Goal: Find specific page/section: Find specific page/section

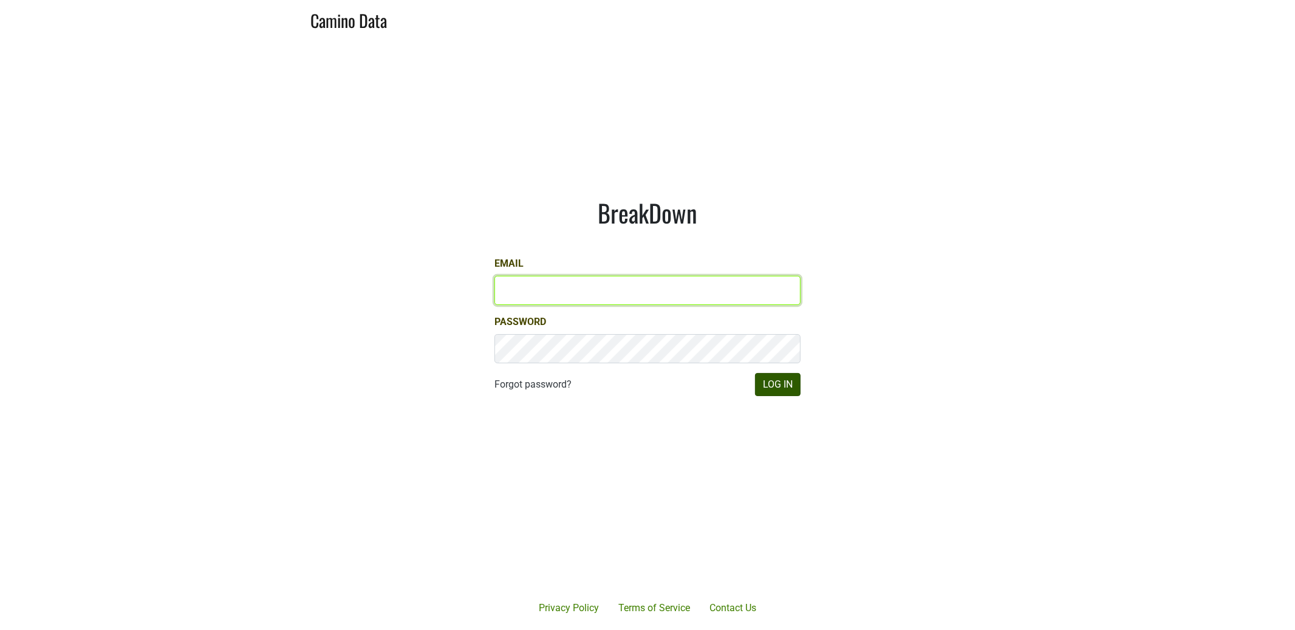
type input "dfay@petermichaelwinery.com"
click at [792, 387] on button "Log In" at bounding box center [778, 384] width 46 height 23
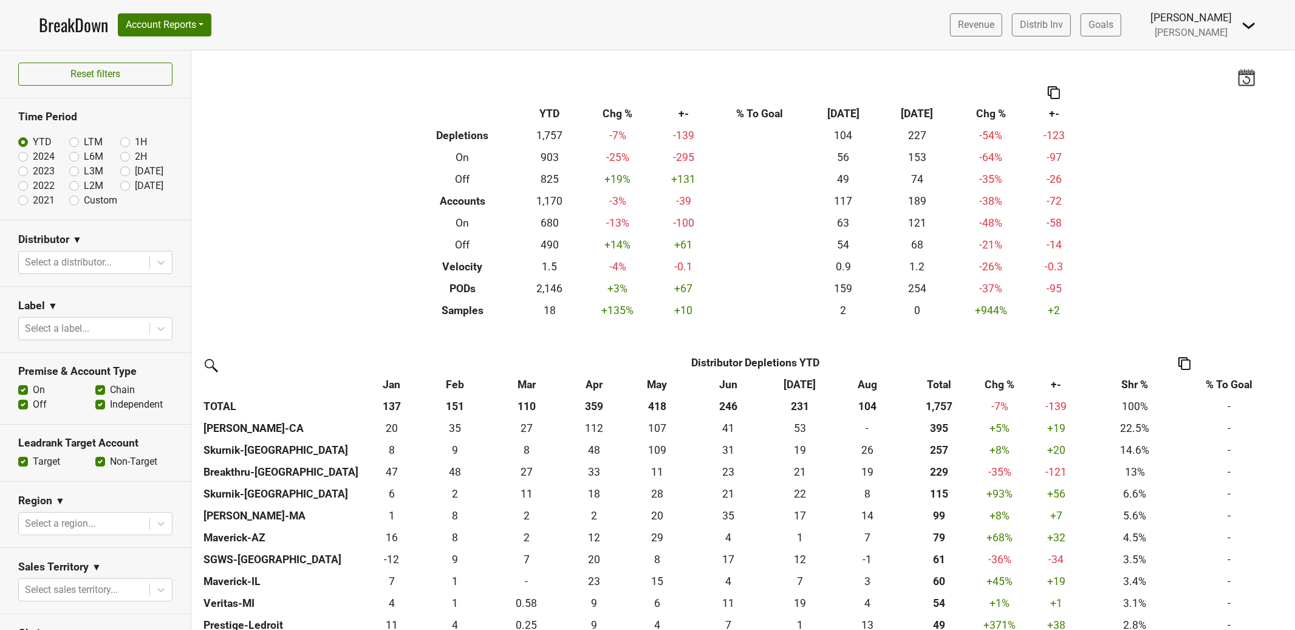
click at [1248, 23] on img at bounding box center [1248, 25] width 15 height 15
click at [1220, 67] on link "Open Leadrank" at bounding box center [1207, 68] width 96 height 19
click at [516, 67] on div "Filters Breakdown Type YTD Chg % +- % To Goal Aug ‘[DATE] Chg % +- Depletions 1…" at bounding box center [743, 339] width 1104 height 579
click at [75, 21] on link "BreakDown" at bounding box center [73, 25] width 69 height 26
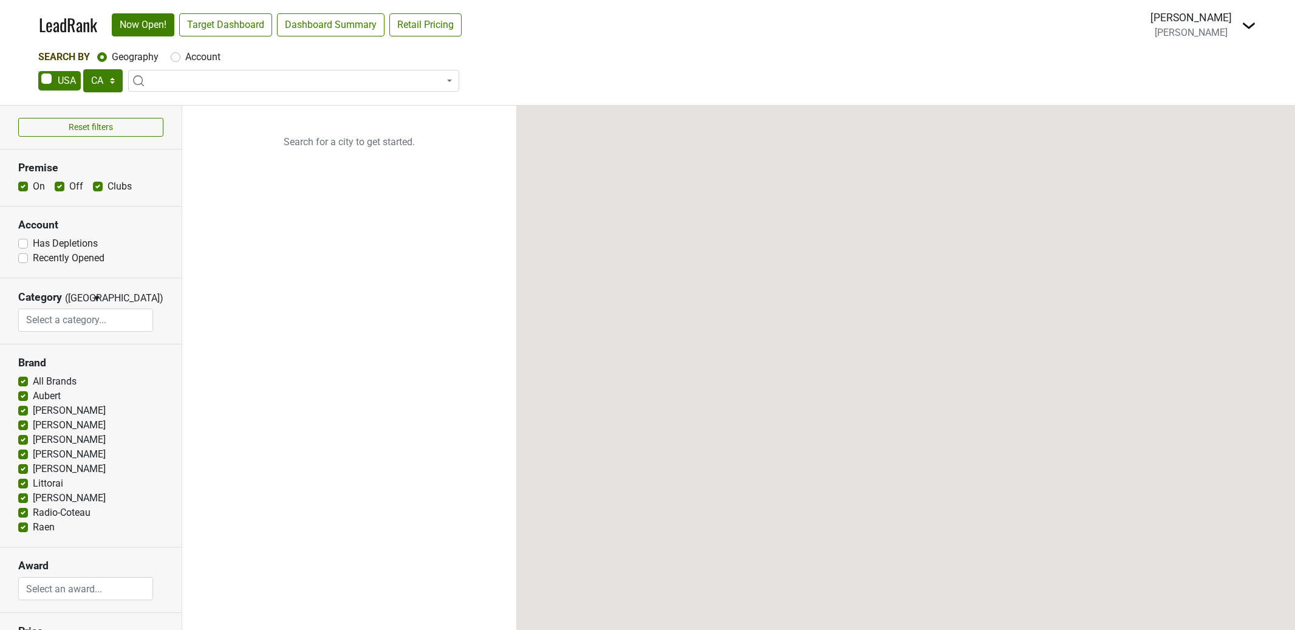
select select "CA"
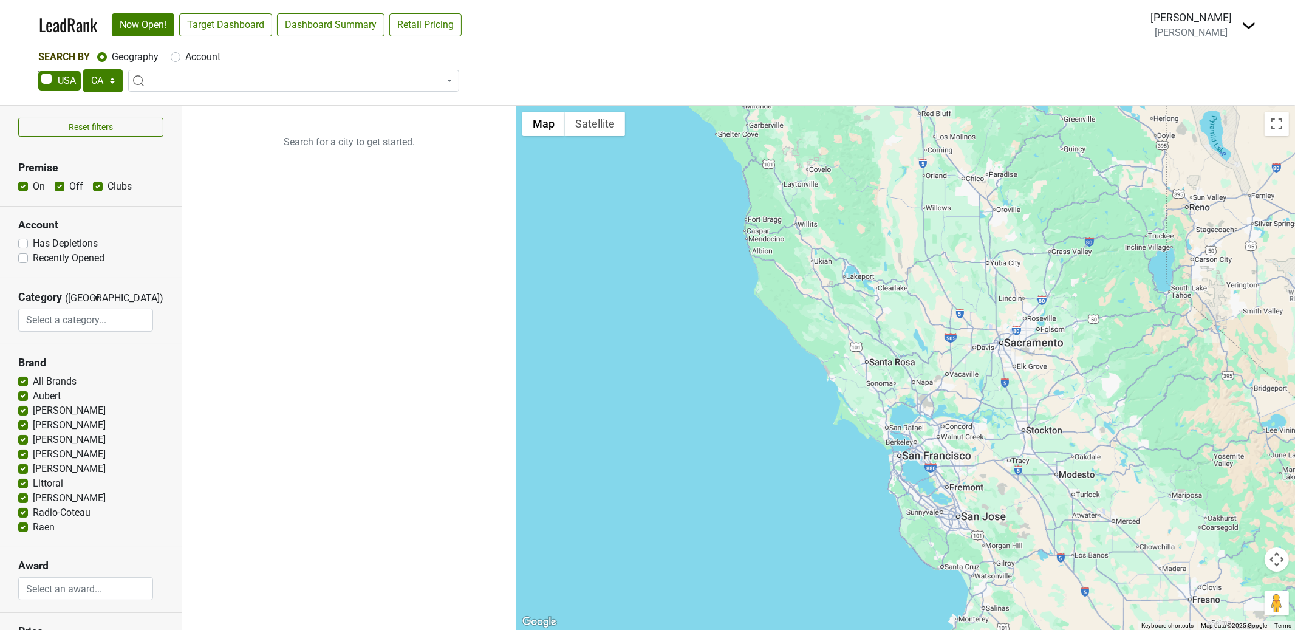
click at [316, 77] on span at bounding box center [293, 81] width 331 height 22
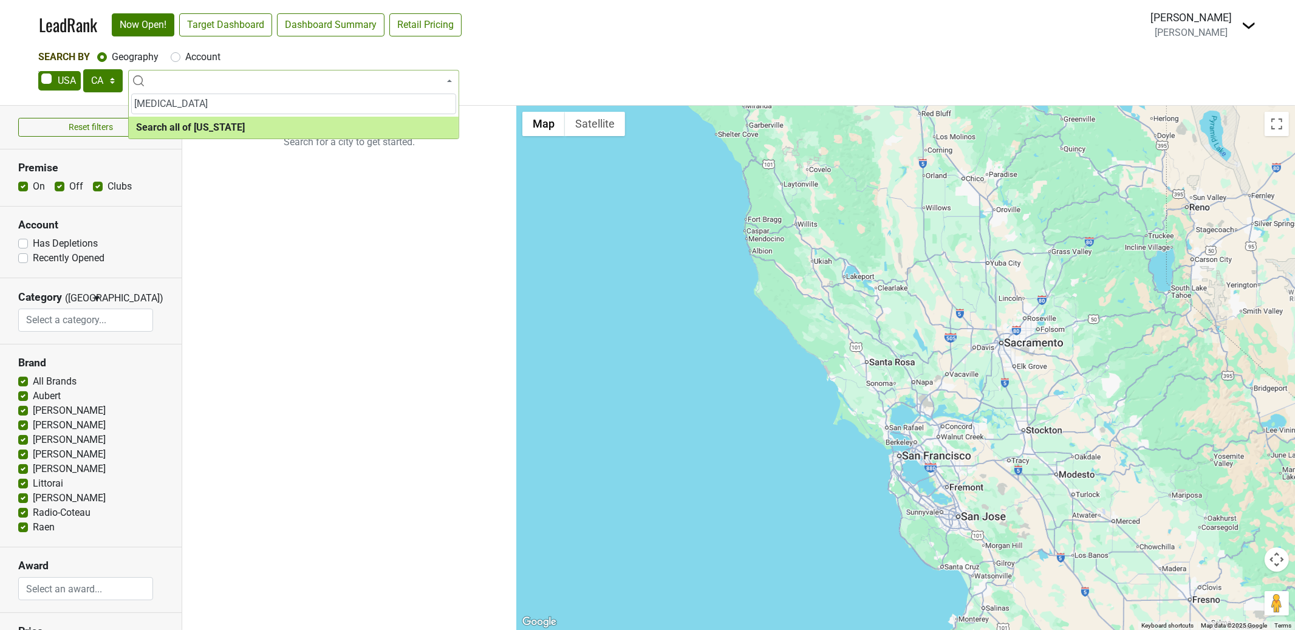
type input "solage"
select select "ALL_CA"
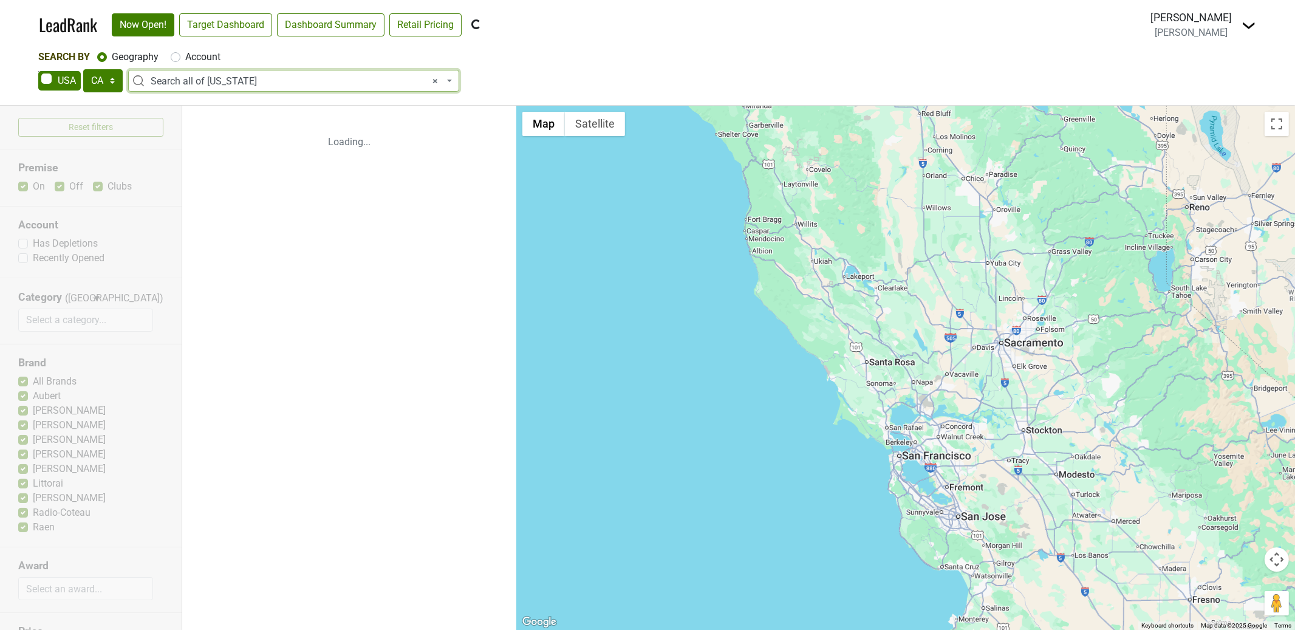
click at [230, 81] on span "× Search all of California" at bounding box center [297, 81] width 293 height 15
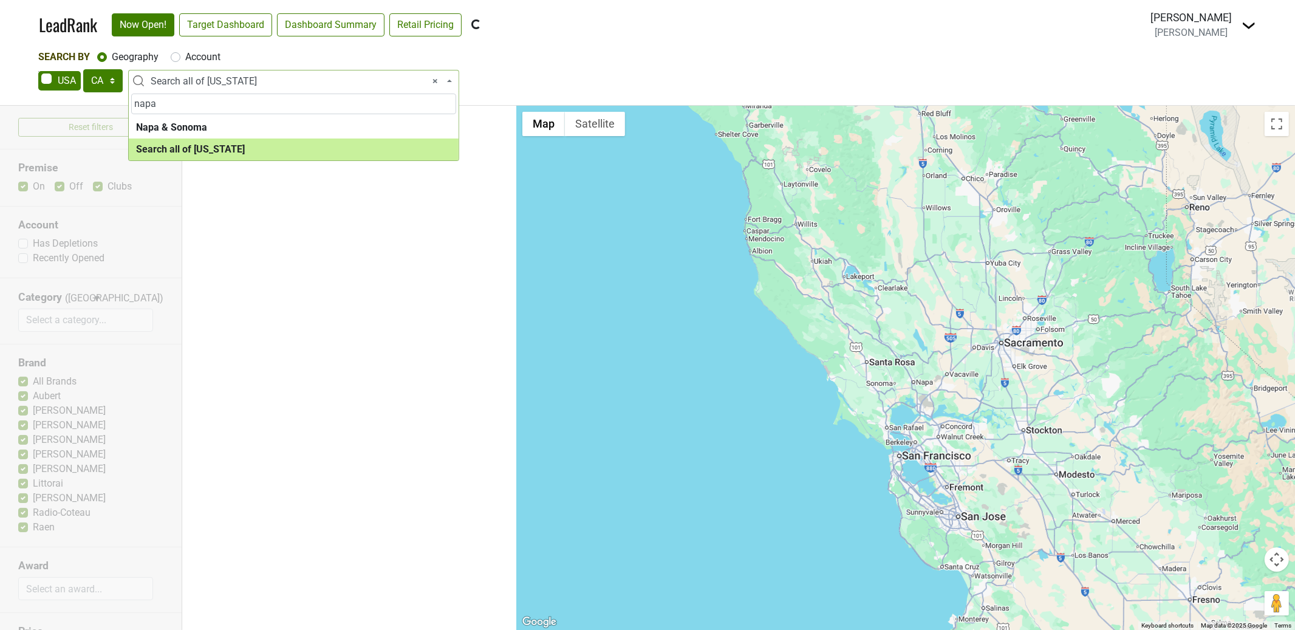
type input "napa"
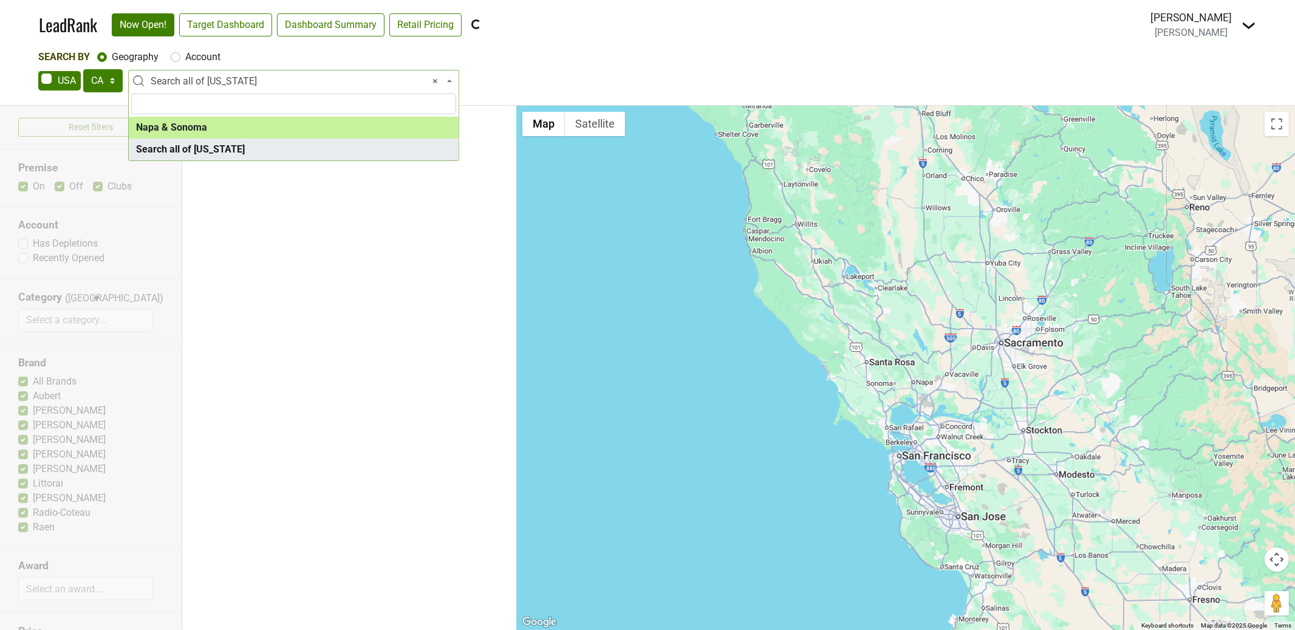
select select "1138"
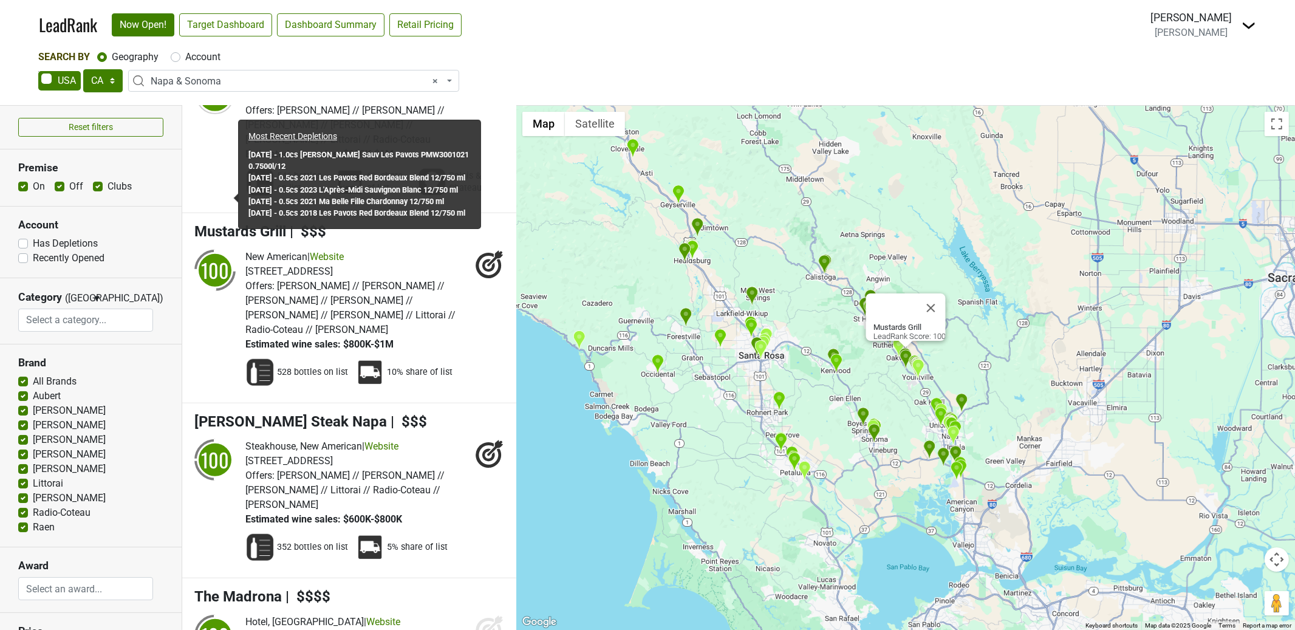
scroll to position [1101, 0]
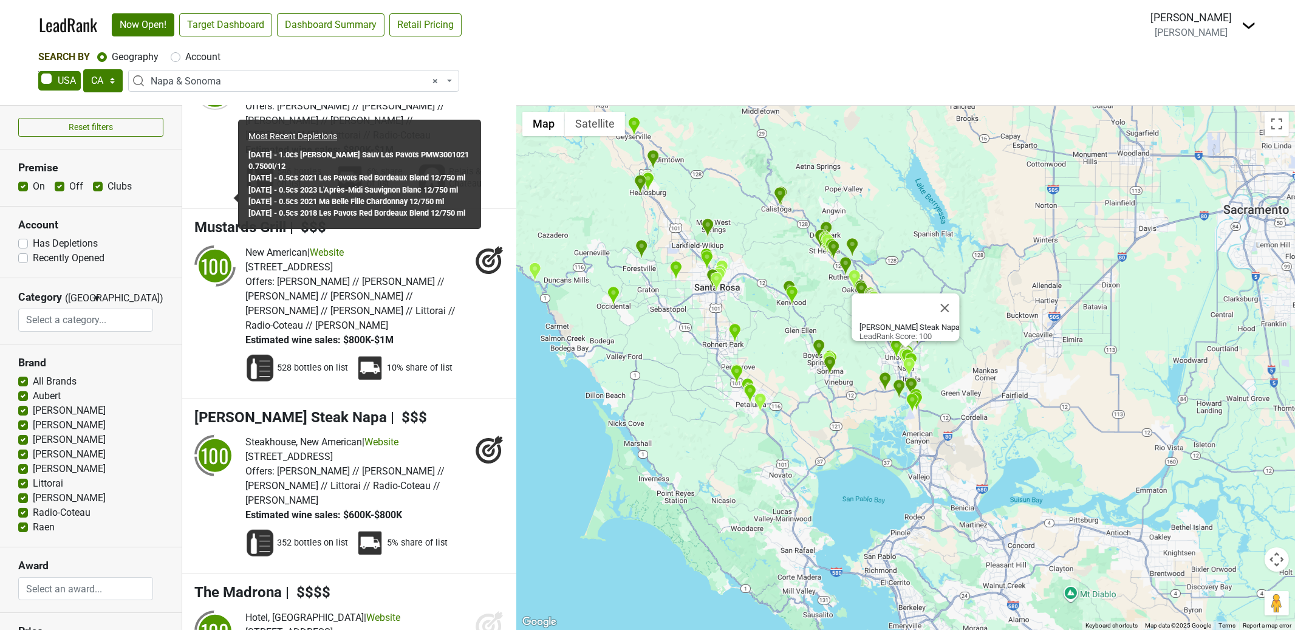
click at [813, 256] on div "Charlie Palmer Steak Napa LeadRank Score: 100" at bounding box center [905, 368] width 779 height 524
click at [812, 258] on div "Charlie Palmer Steak Napa LeadRank Score: 100" at bounding box center [905, 368] width 779 height 524
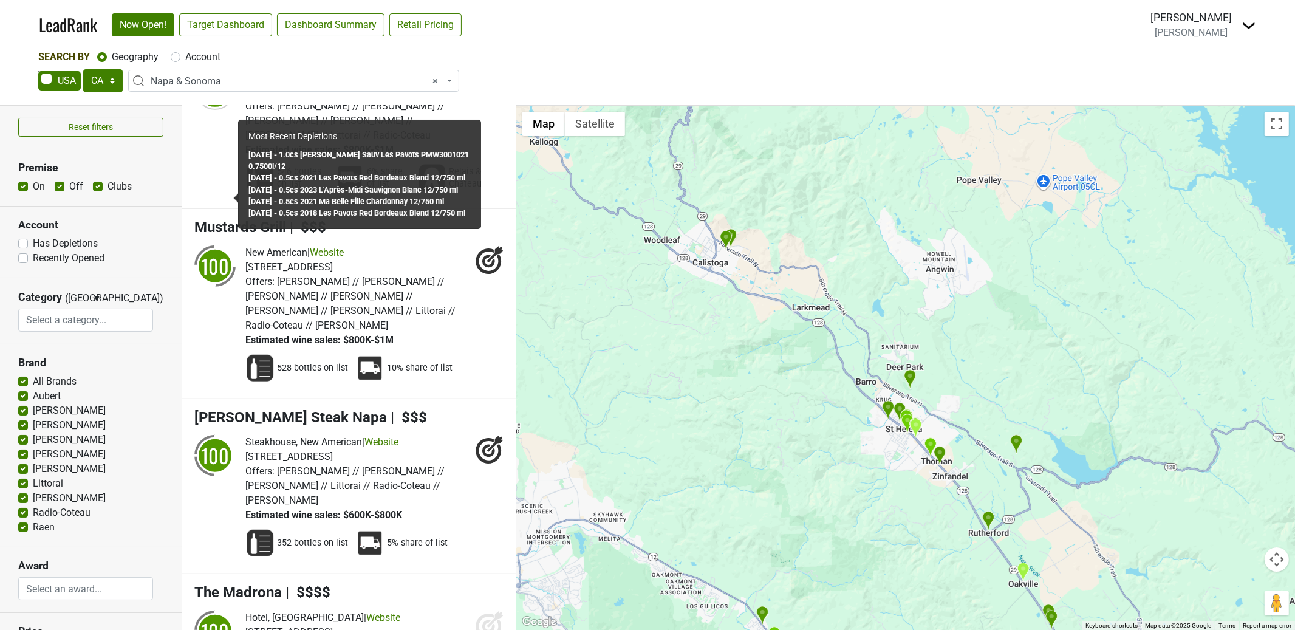
drag, startPoint x: 748, startPoint y: 190, endPoint x: 816, endPoint y: 337, distance: 161.7
click at [848, 367] on div "Charlie Palmer Steak Napa LeadRank Score: 100" at bounding box center [905, 368] width 779 height 524
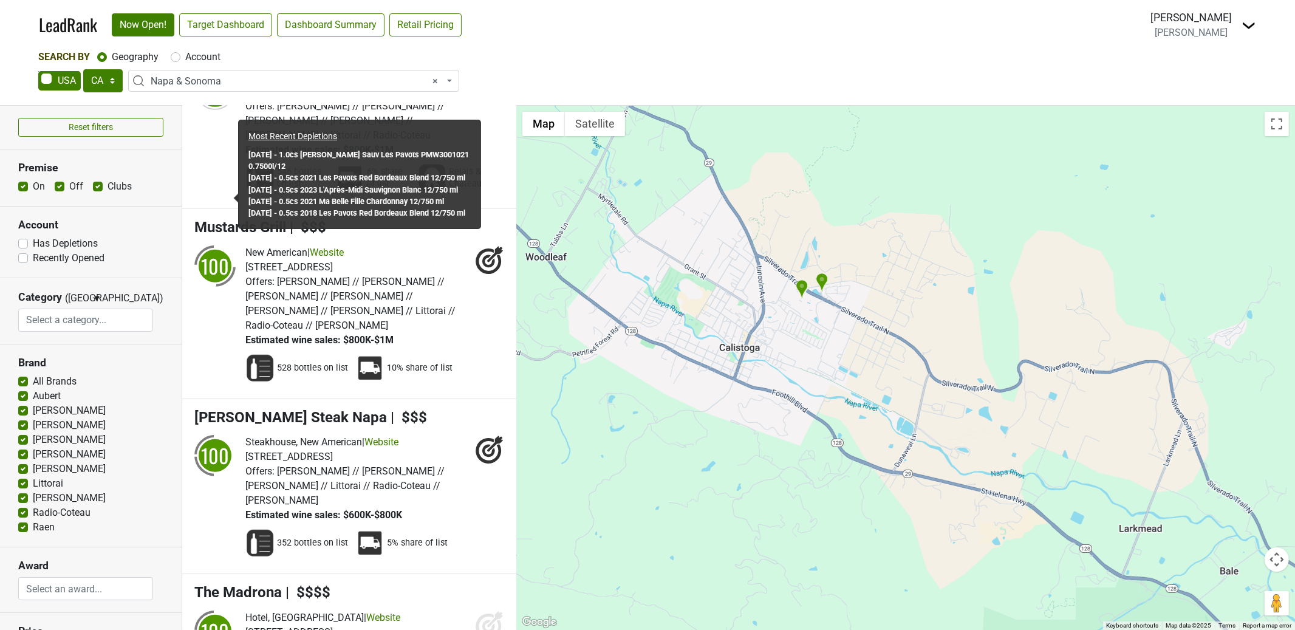
click at [802, 288] on img "Solage, Auberge Resorts Collection" at bounding box center [802, 289] width 13 height 20
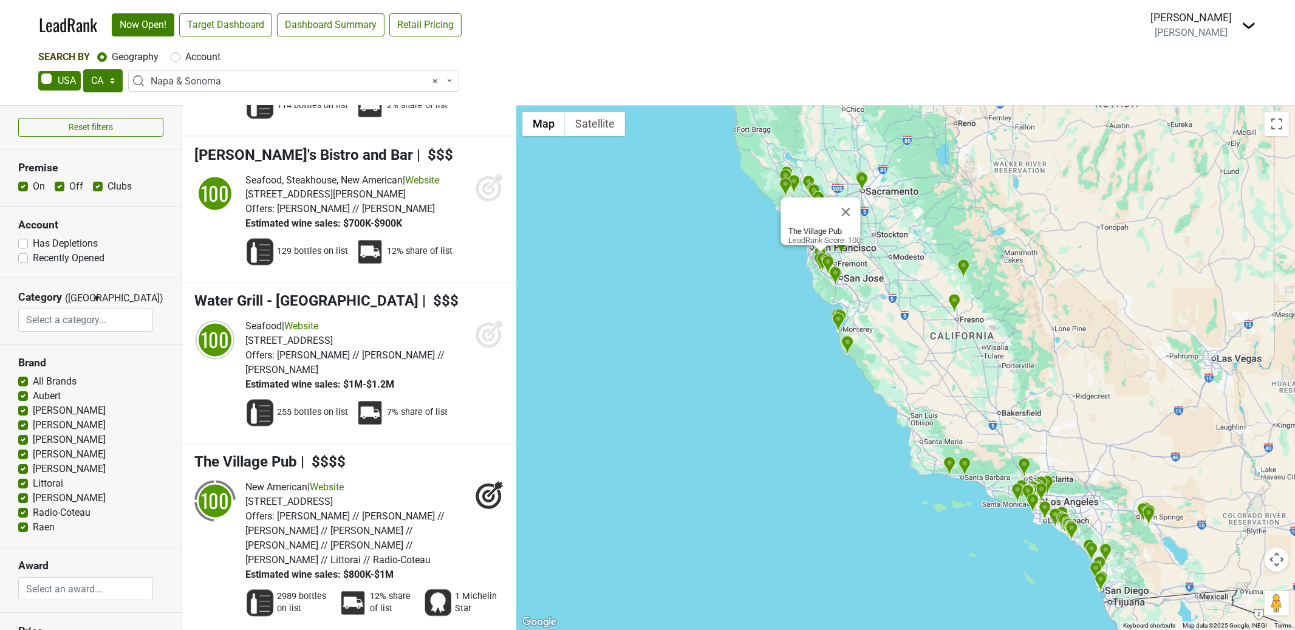
scroll to position [2749, 0]
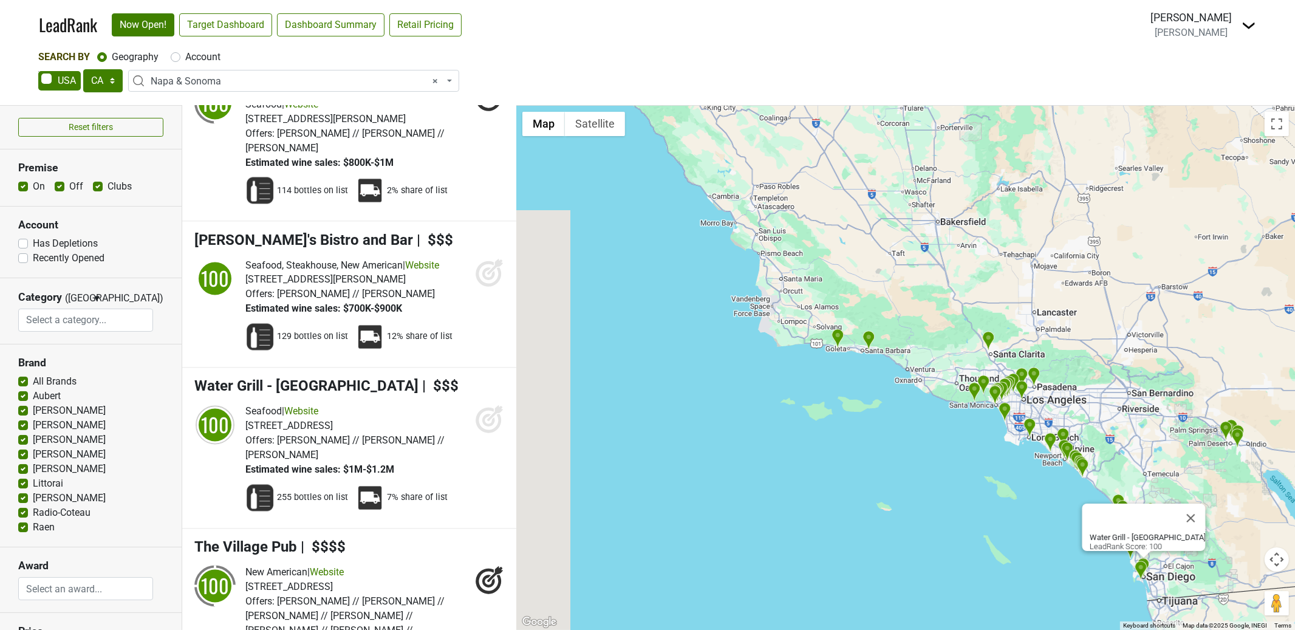
drag, startPoint x: 715, startPoint y: 304, endPoint x: 854, endPoint y: 434, distance: 190.3
click at [850, 445] on div "Water Grill - San Diego LeadRank Score: 100" at bounding box center [905, 368] width 779 height 524
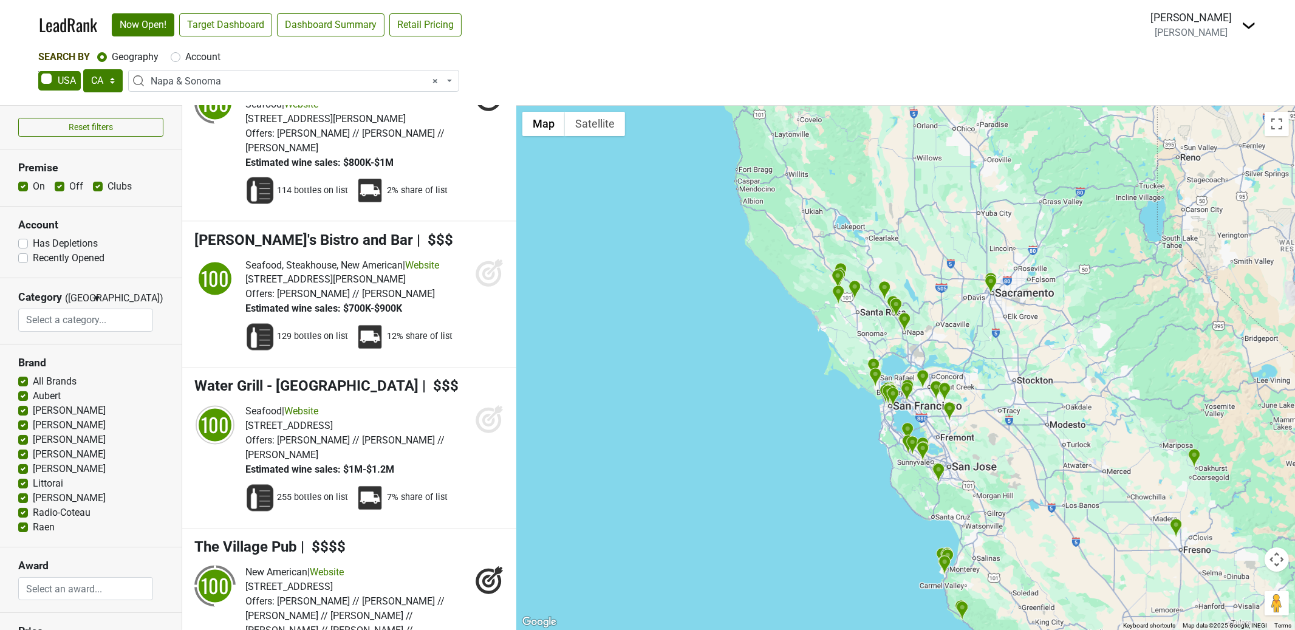
drag, startPoint x: 752, startPoint y: 204, endPoint x: 753, endPoint y: 316, distance: 111.8
click at [753, 316] on div "Water Grill - San Diego LeadRank Score: 100" at bounding box center [905, 368] width 779 height 524
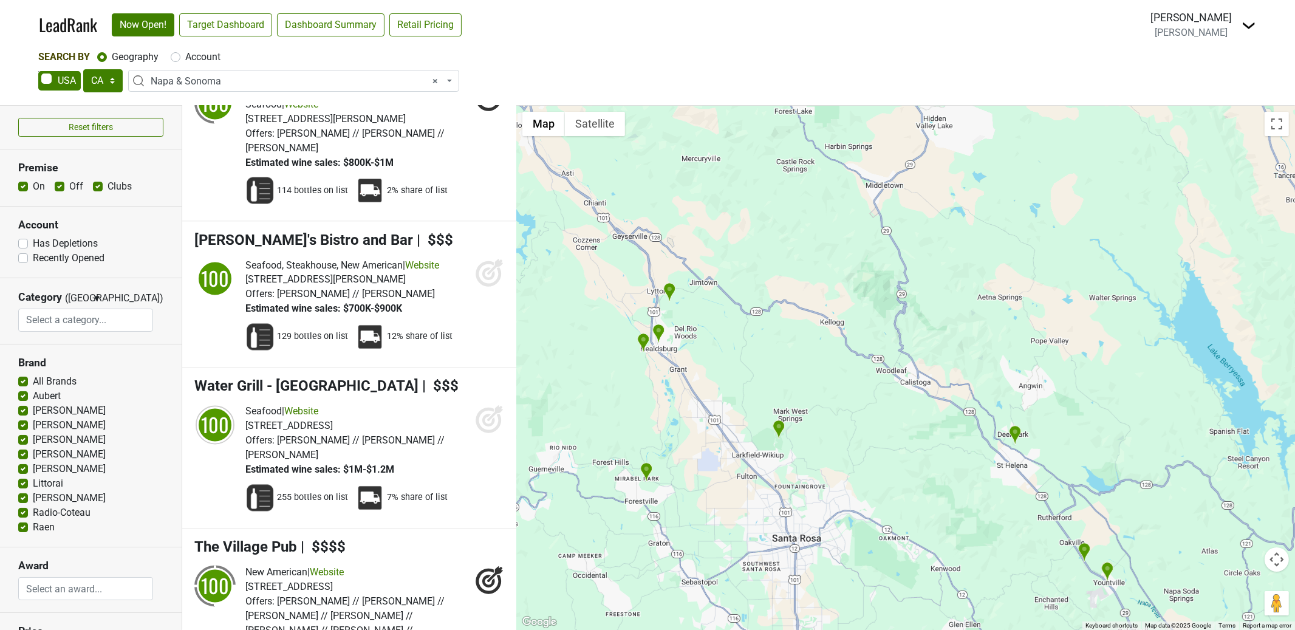
click at [938, 379] on div "Water Grill - San Diego LeadRank Score: 100" at bounding box center [905, 368] width 779 height 524
click at [937, 378] on div "Water Grill - San Diego LeadRank Score: 100" at bounding box center [905, 368] width 779 height 524
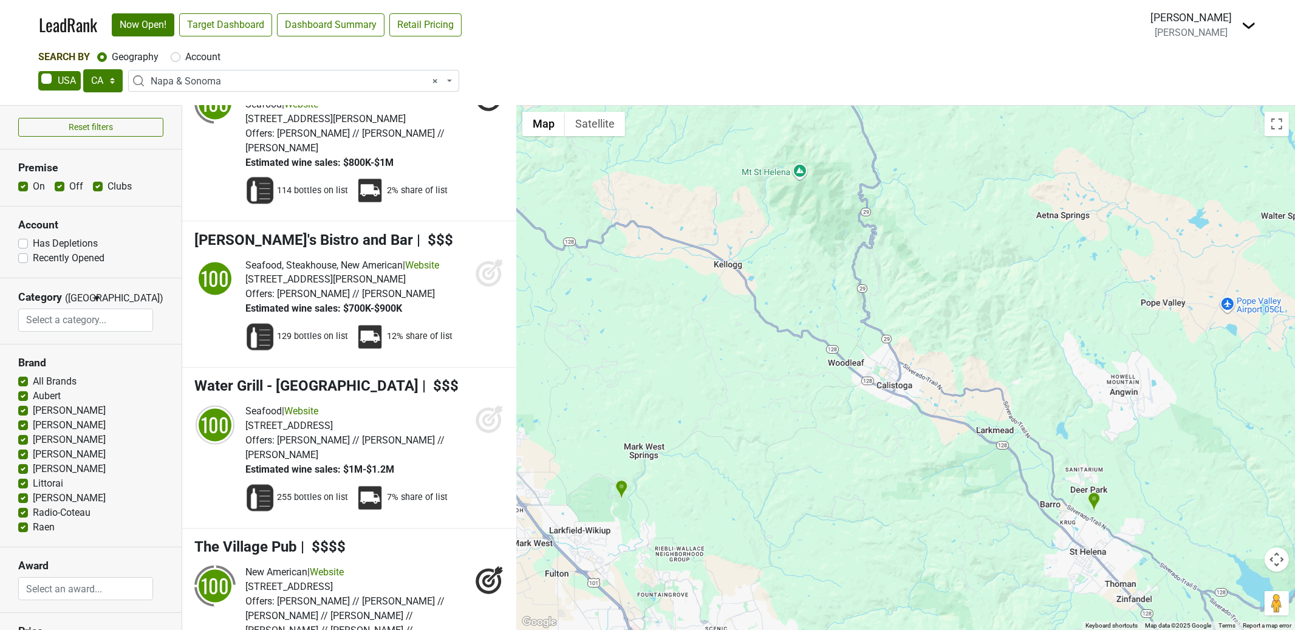
click at [935, 379] on div "Water Grill - San Diego LeadRank Score: 100" at bounding box center [905, 368] width 779 height 524
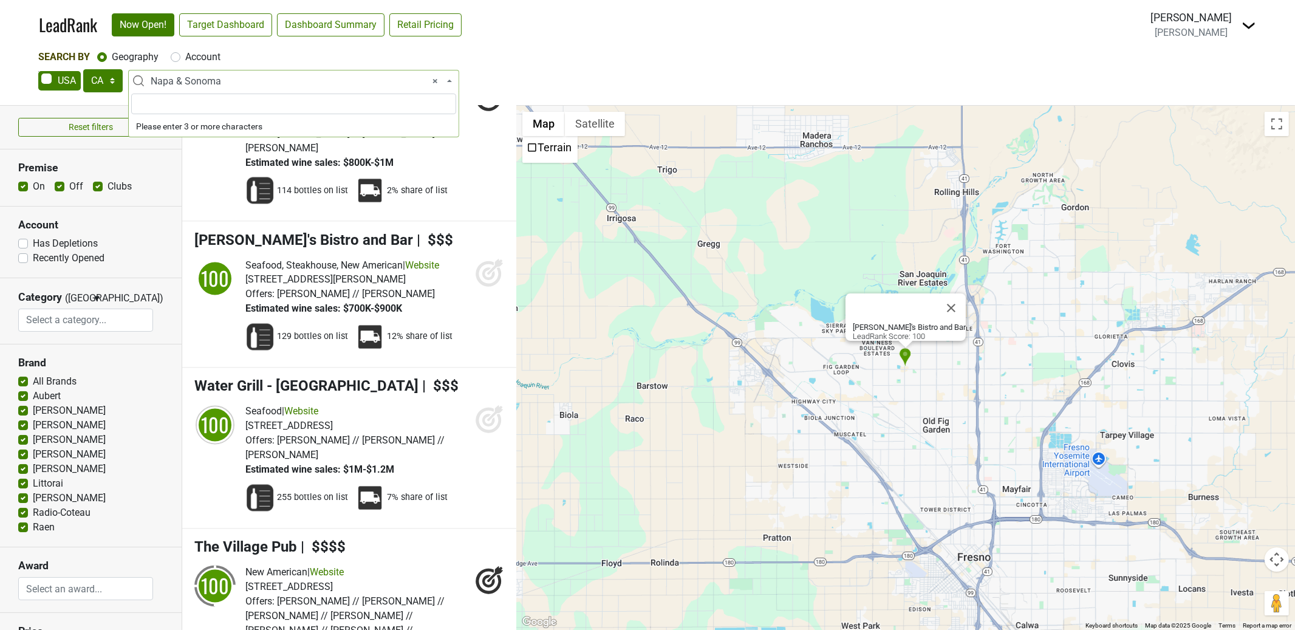
click at [280, 81] on span "× Napa & Sonoma" at bounding box center [297, 81] width 293 height 15
click at [176, 83] on span "× Napa & Sonoma" at bounding box center [297, 81] width 293 height 15
click at [174, 81] on span "× Napa & Sonoma" at bounding box center [297, 81] width 293 height 15
click at [186, 103] on input "search" at bounding box center [293, 104] width 325 height 21
click at [548, 86] on div "AK AL AR AZ CA CO CT DC DE FL GA HI IA ID IL IN KS KY LA MA MD ME MI MN MO MS M…" at bounding box center [647, 82] width 1218 height 26
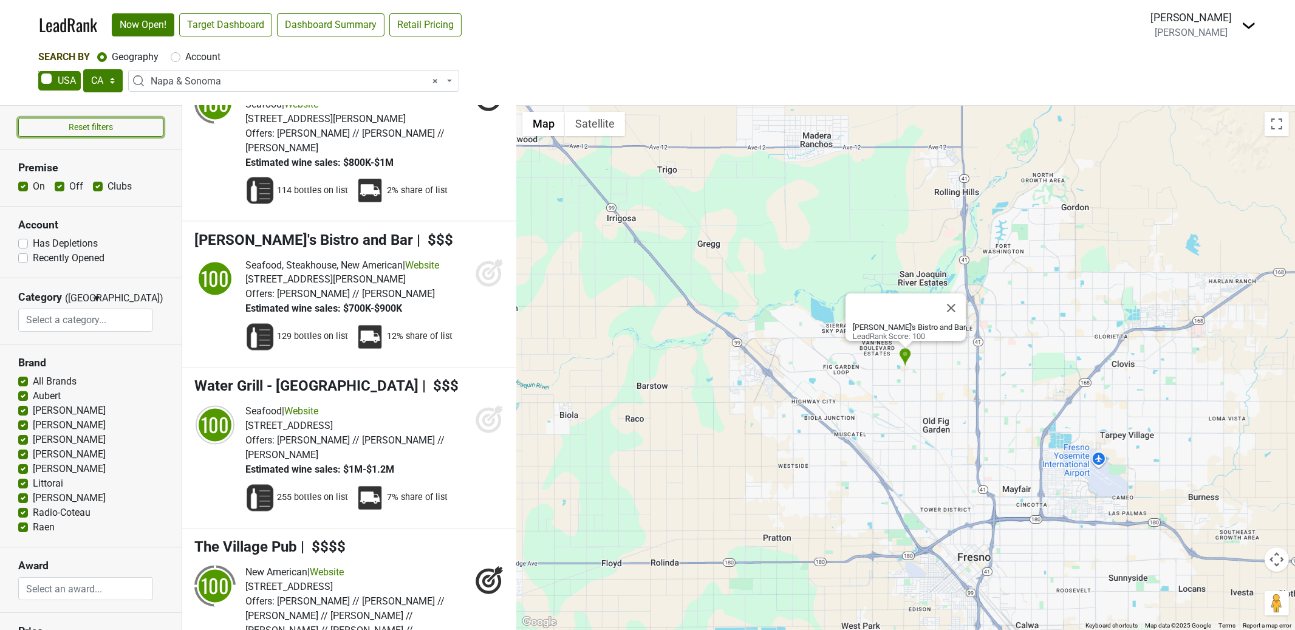
click at [98, 120] on button "Reset filters" at bounding box center [90, 127] width 145 height 19
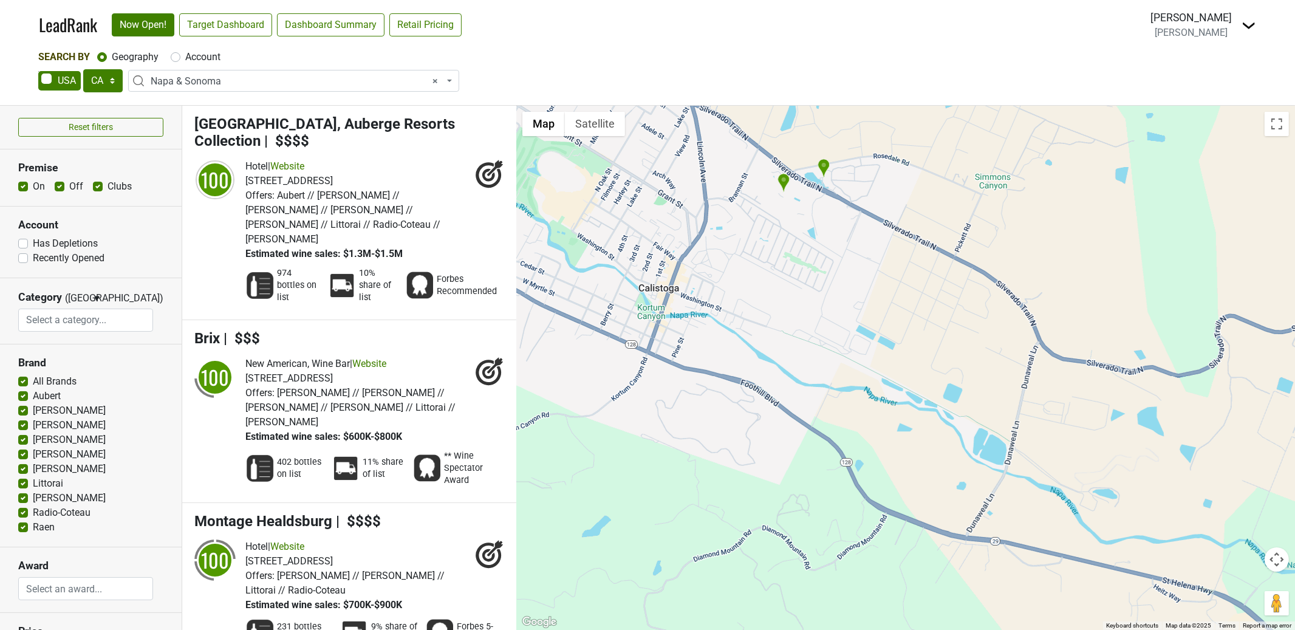
click at [782, 178] on img "Solage, Auberge Resorts Collection" at bounding box center [783, 183] width 13 height 20
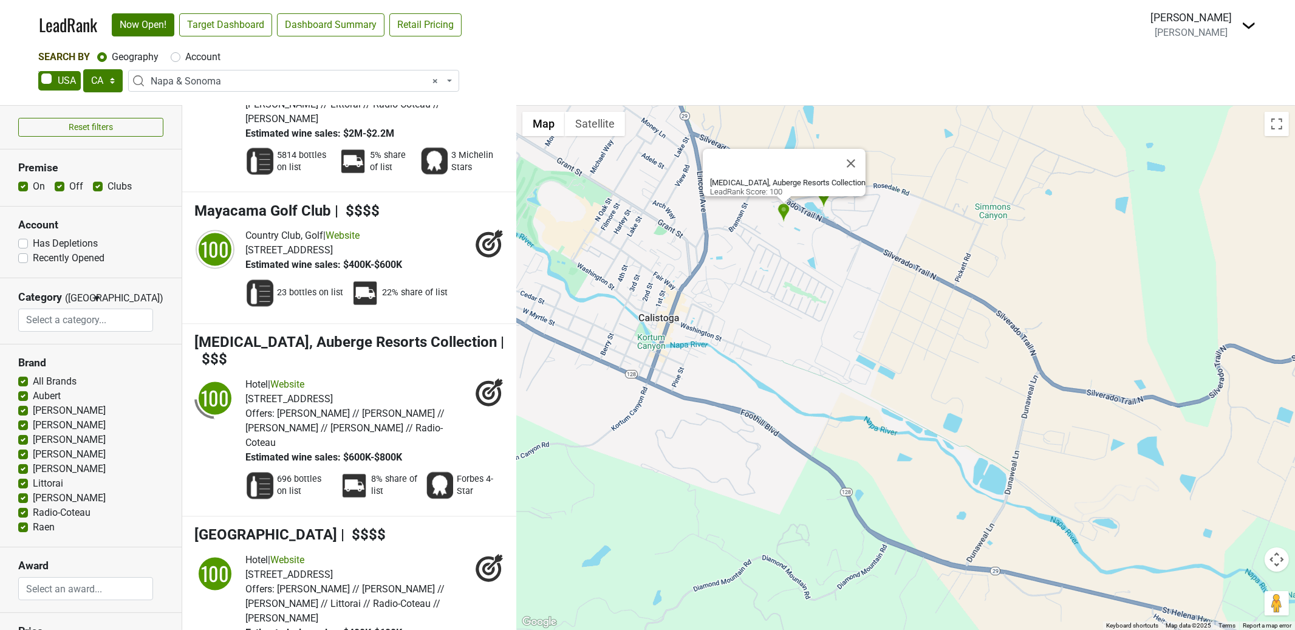
scroll to position [2858, 0]
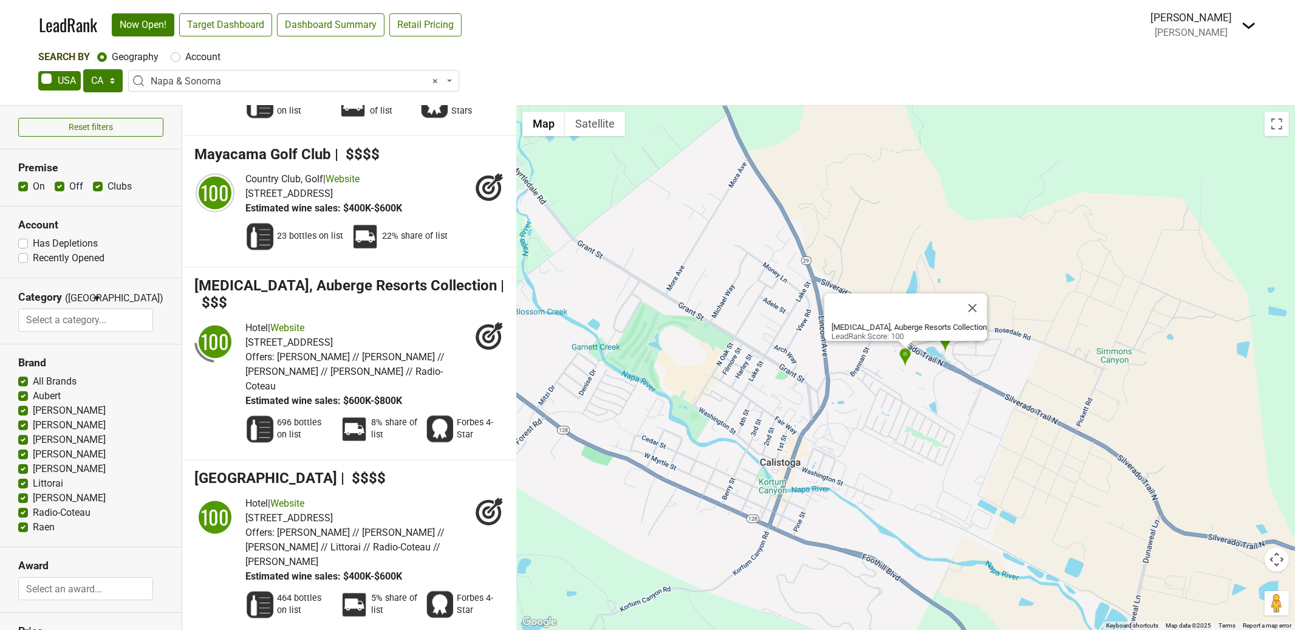
click at [225, 321] on div "100 Hotel | Website 755 Silverado Trl, Calistoga, CA 94515 Offers: Estimated wi…" at bounding box center [349, 385] width 310 height 129
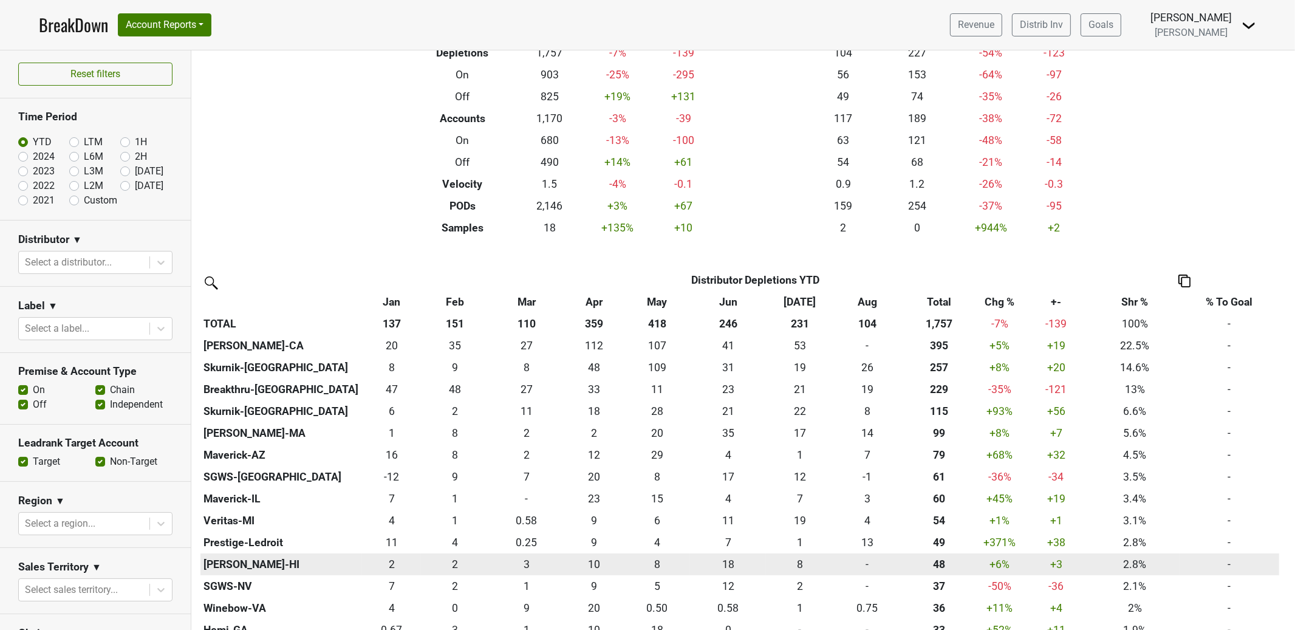
scroll to position [80, 0]
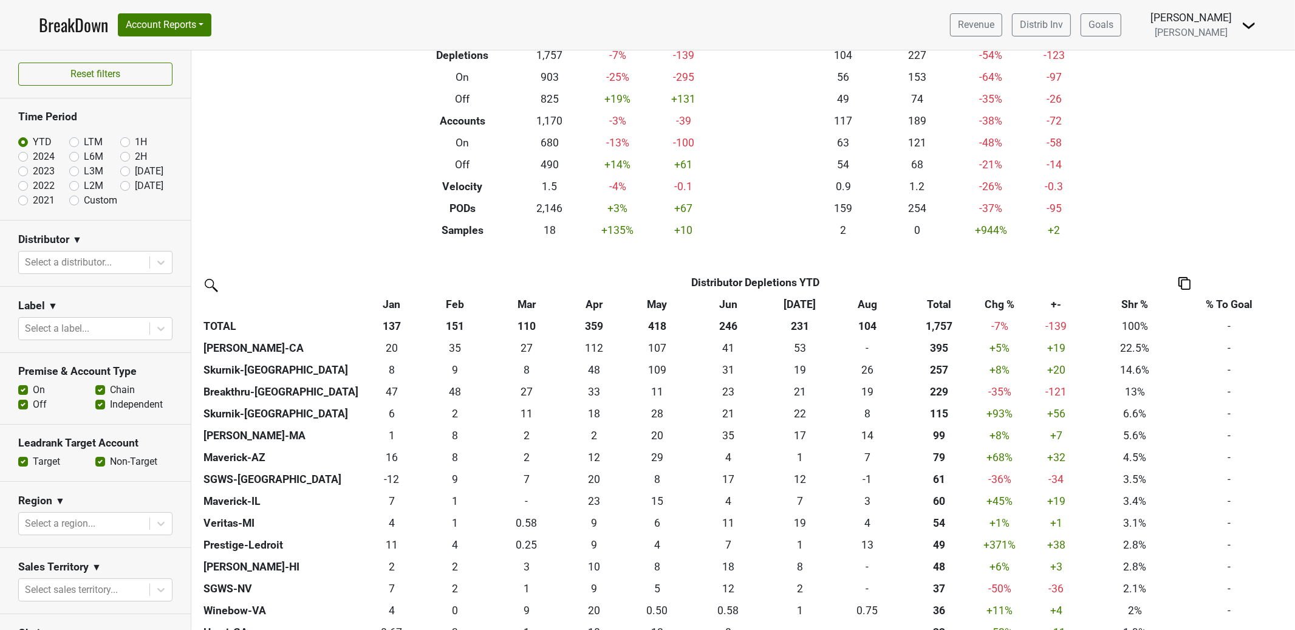
drag, startPoint x: 882, startPoint y: 541, endPoint x: 225, endPoint y: 3, distance: 849.4
click at [0, 0] on div "BreakDown Account Reports SuperRanker Map Award Progress Chain Compliance CRM N…" at bounding box center [647, 315] width 1295 height 630
